Goal: Register for event/course

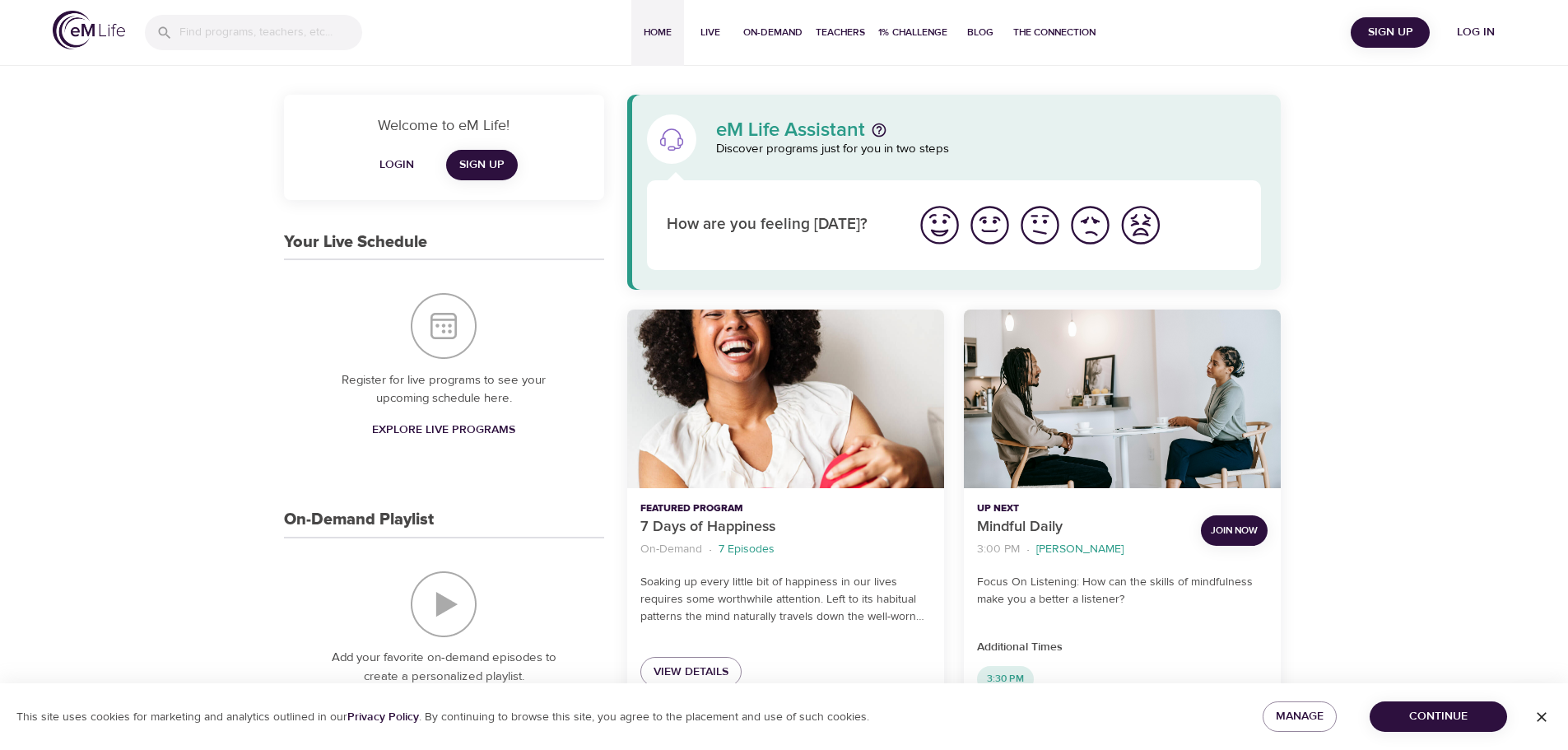
click at [1479, 30] on span "Log in" at bounding box center [1476, 32] width 66 height 20
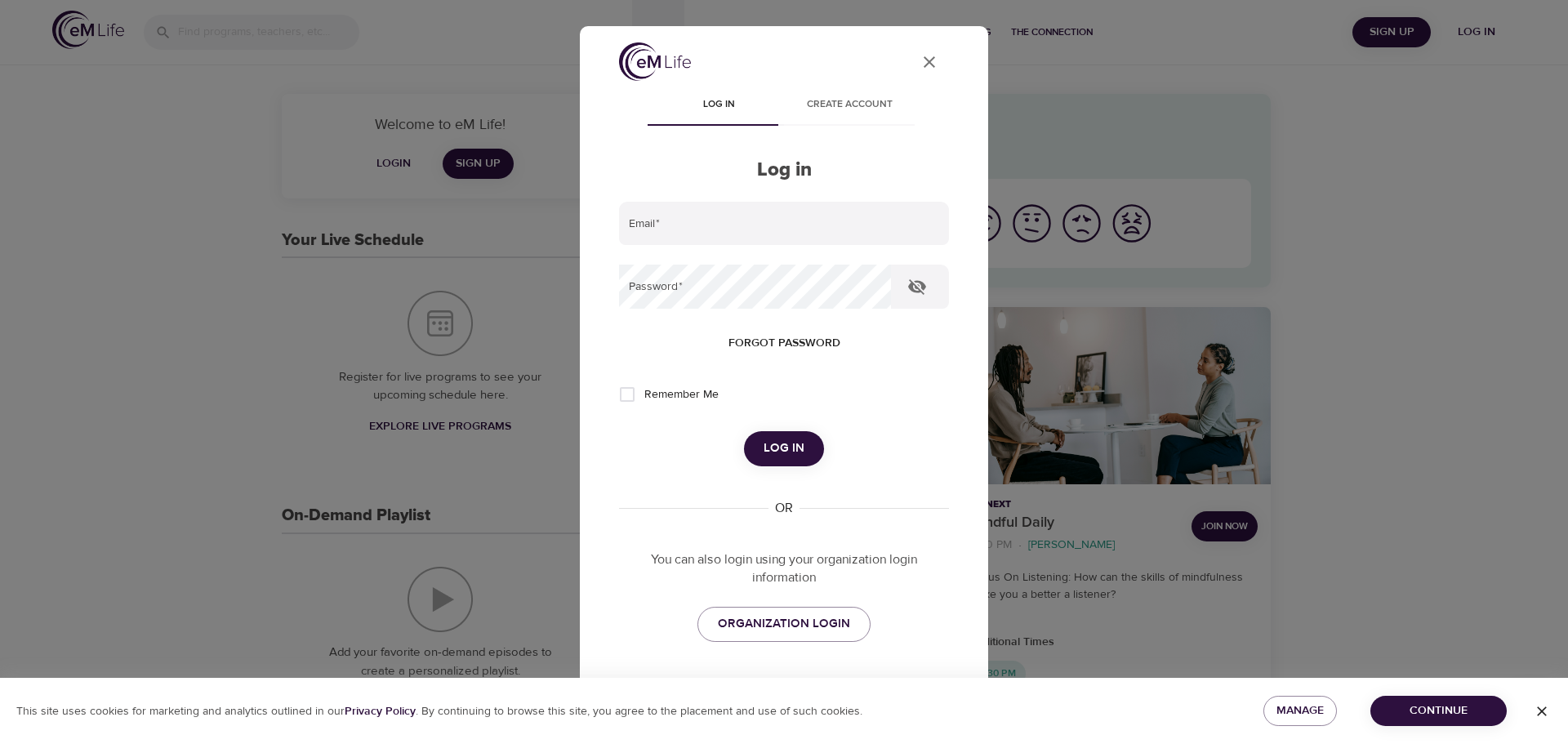
type input "[PERSON_NAME][EMAIL_ADDRESS][DOMAIN_NAME]"
click at [779, 438] on span "Log in" at bounding box center [784, 448] width 41 height 21
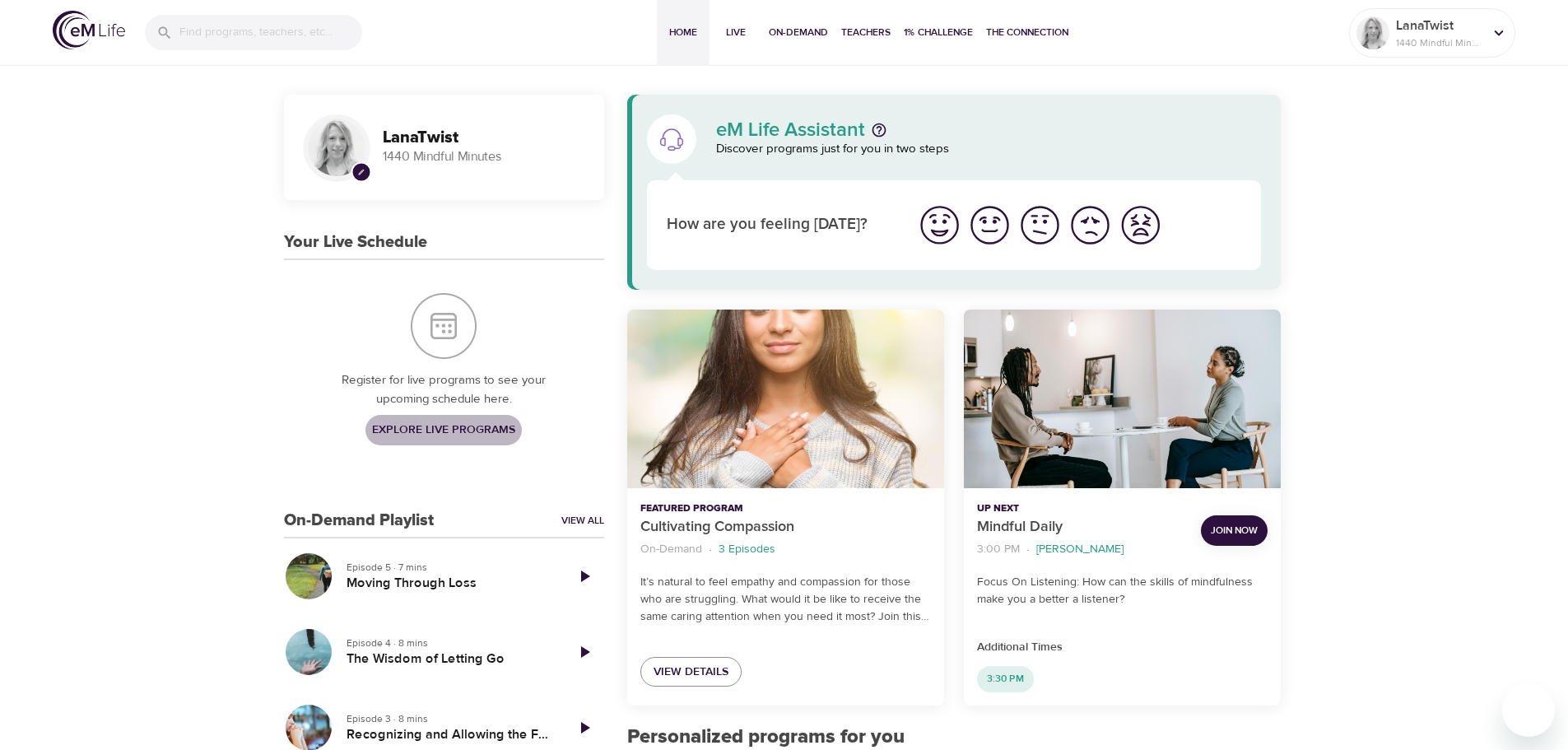
click at [463, 429] on span "Explore Live Programs" at bounding box center [443, 430] width 143 height 20
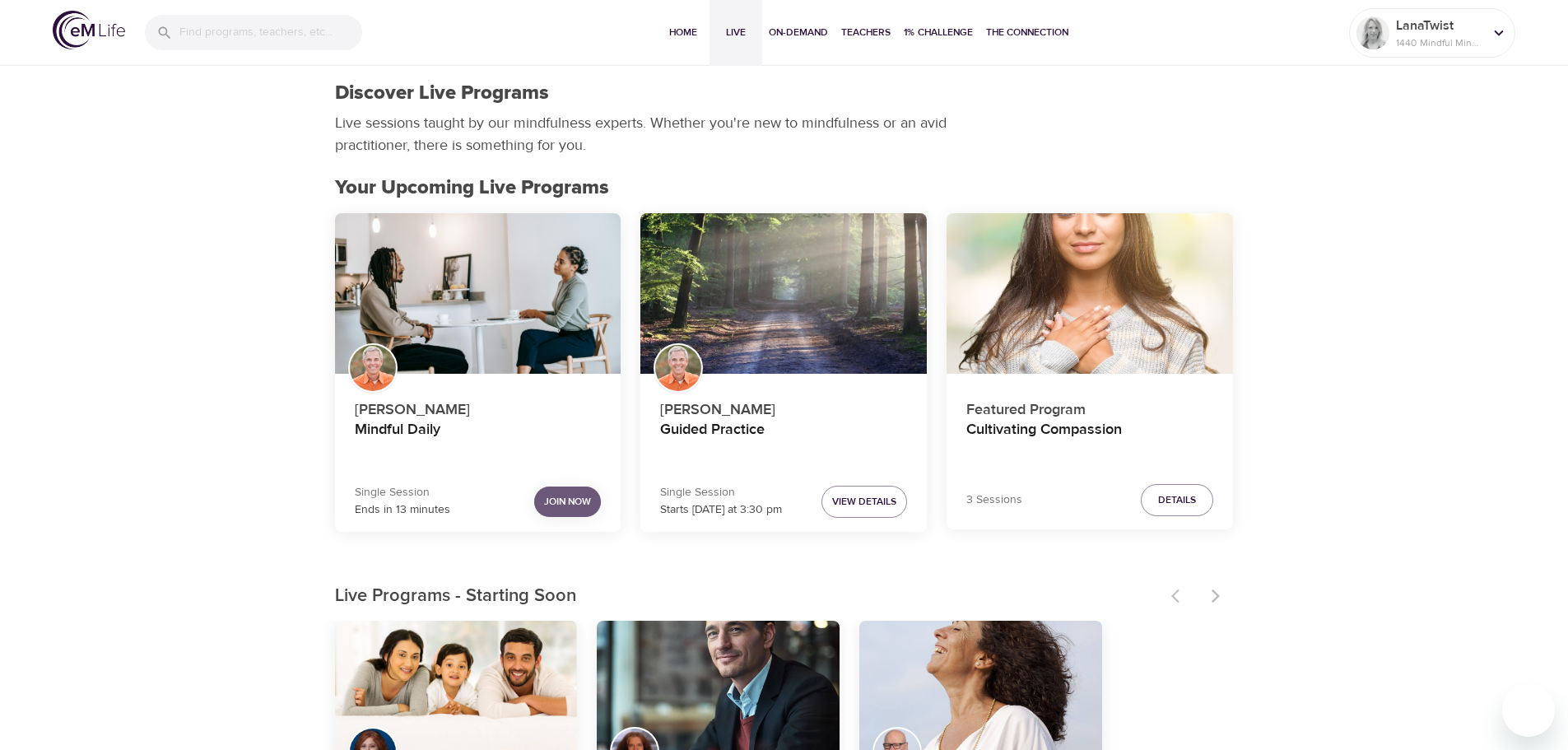
click at [561, 506] on span "Join Now" at bounding box center [567, 501] width 46 height 17
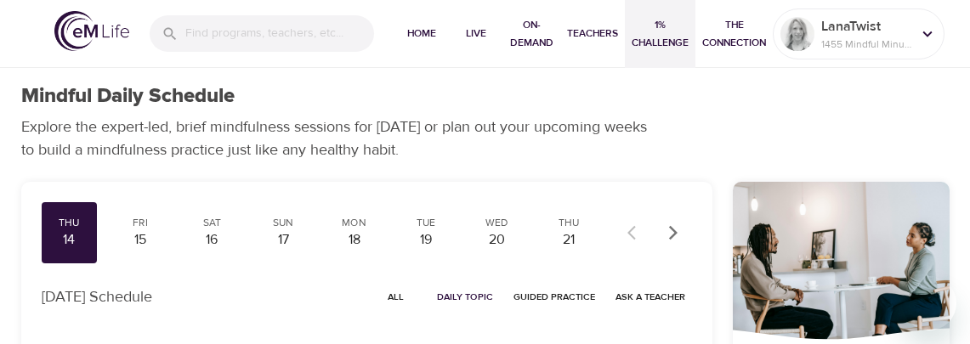
click at [656, 34] on span "1% Challenge" at bounding box center [660, 34] width 57 height 36
